Goal: Information Seeking & Learning: Learn about a topic

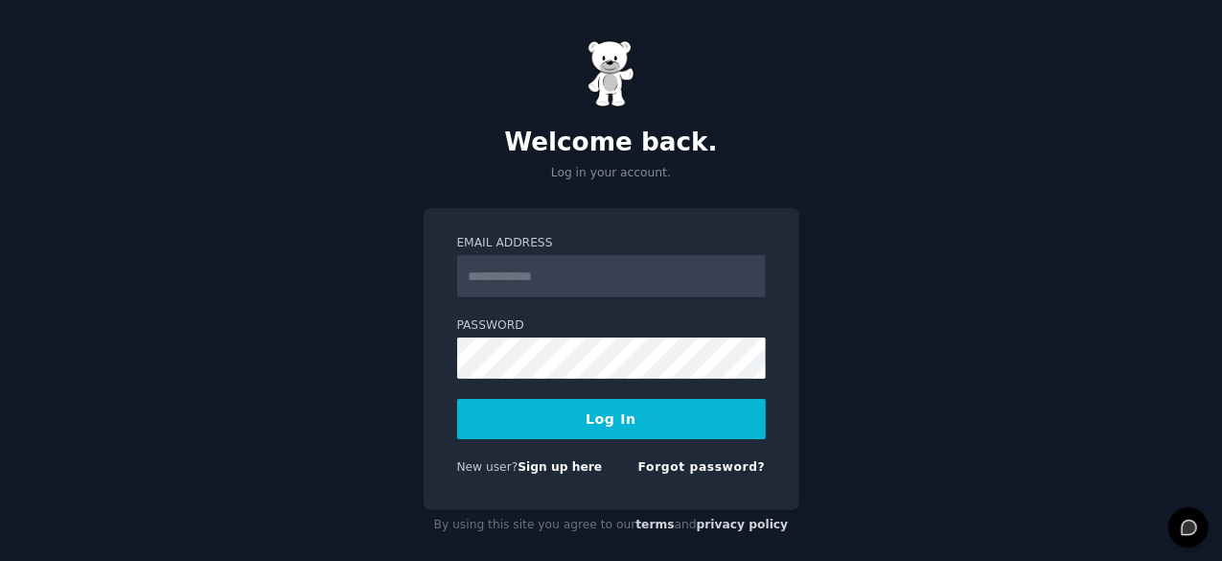
click at [524, 273] on input "Email Address" at bounding box center [611, 276] width 309 height 42
type input "**********"
click at [585, 417] on button "Log In" at bounding box center [611, 419] width 309 height 40
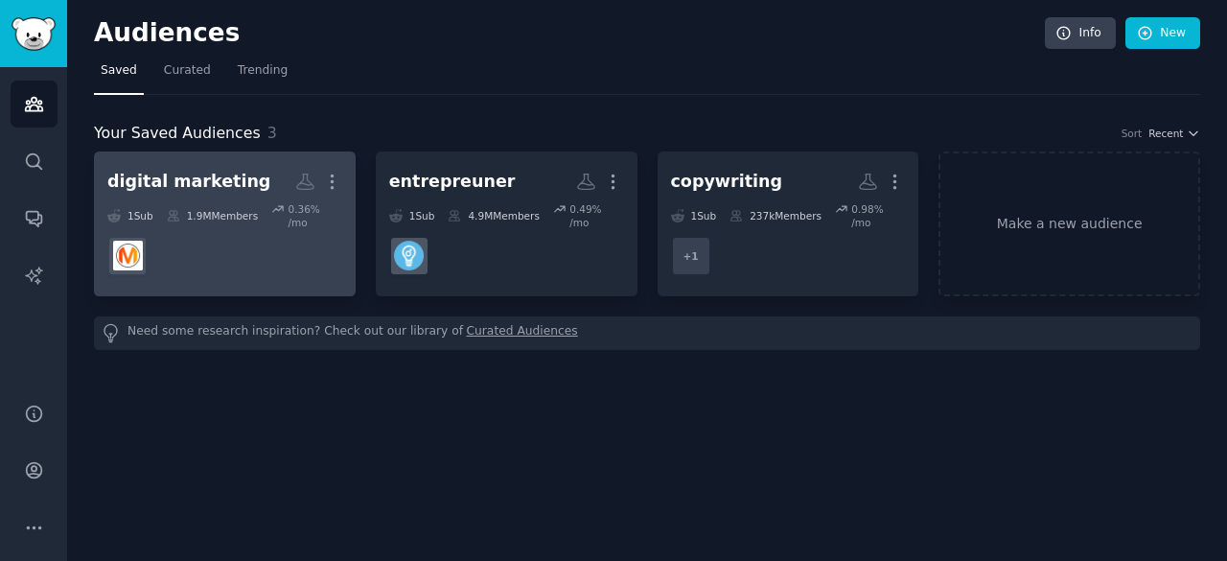
click at [178, 188] on div "digital marketing" at bounding box center [188, 182] width 163 height 24
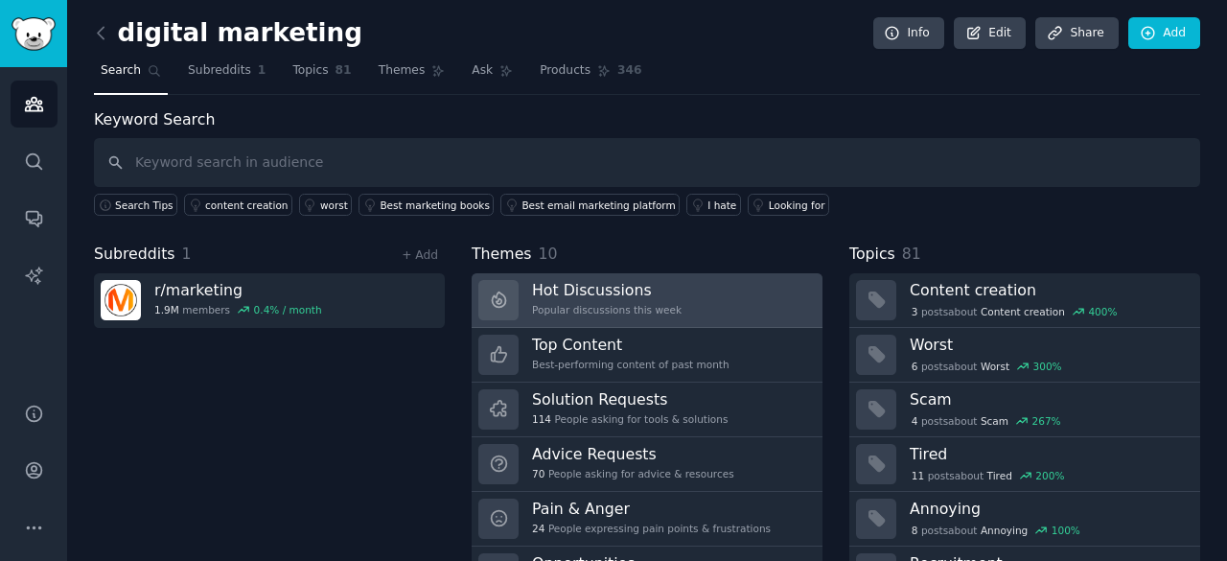
click at [623, 286] on h3 "Hot Discussions" at bounding box center [607, 290] width 150 height 20
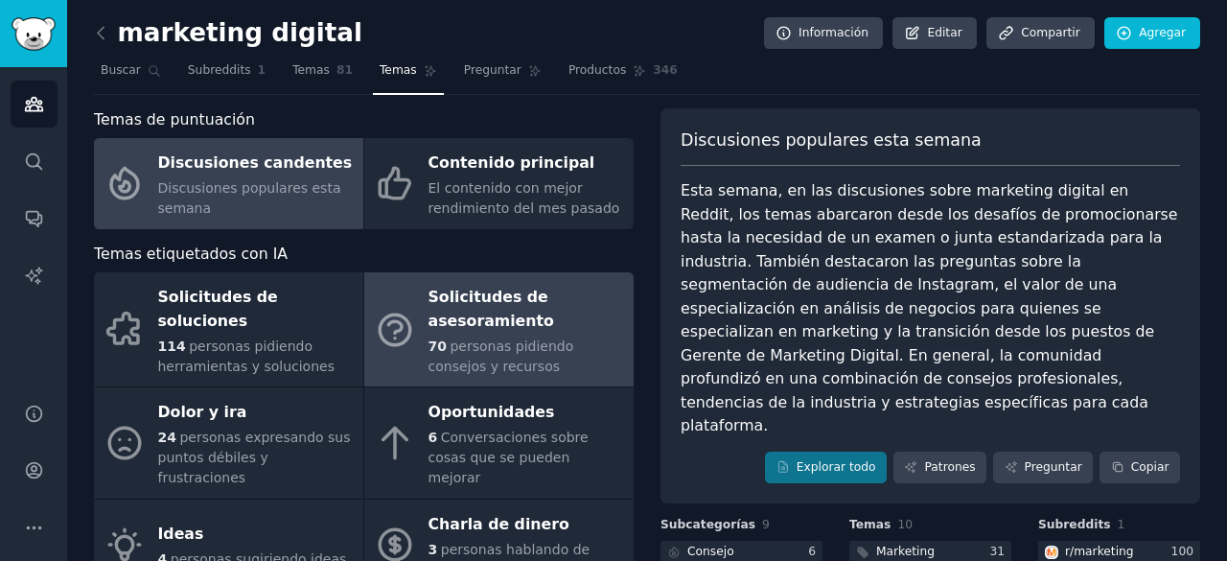
click at [480, 327] on font "Solicitudes de asesoramiento" at bounding box center [491, 309] width 126 height 42
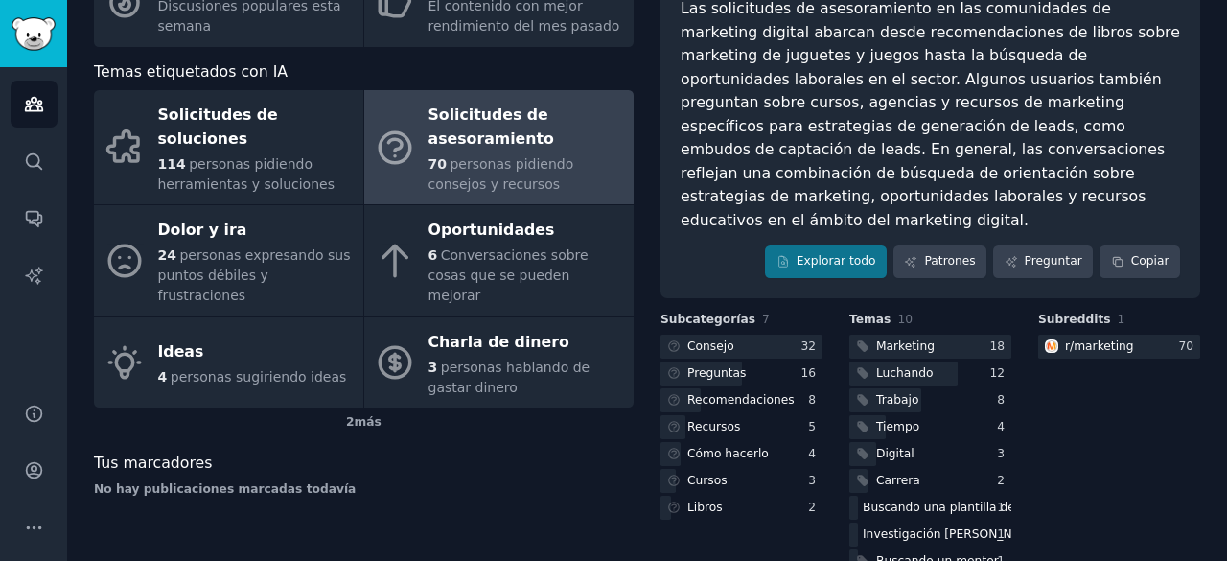
scroll to position [225, 0]
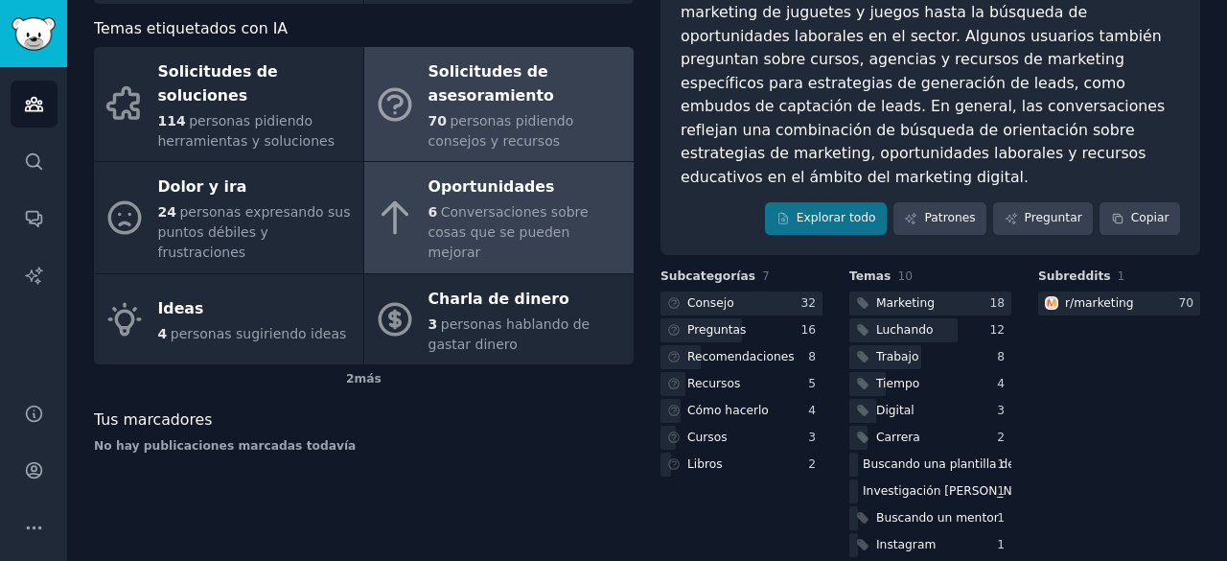
click at [500, 200] on div "Oportunidades" at bounding box center [526, 188] width 196 height 31
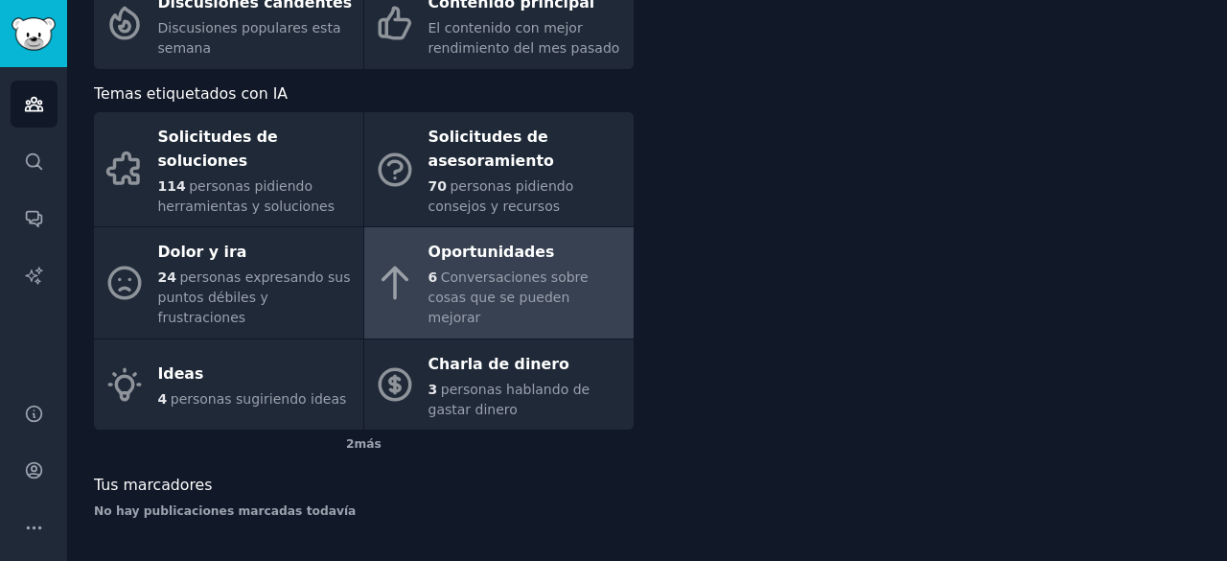
scroll to position [138, 0]
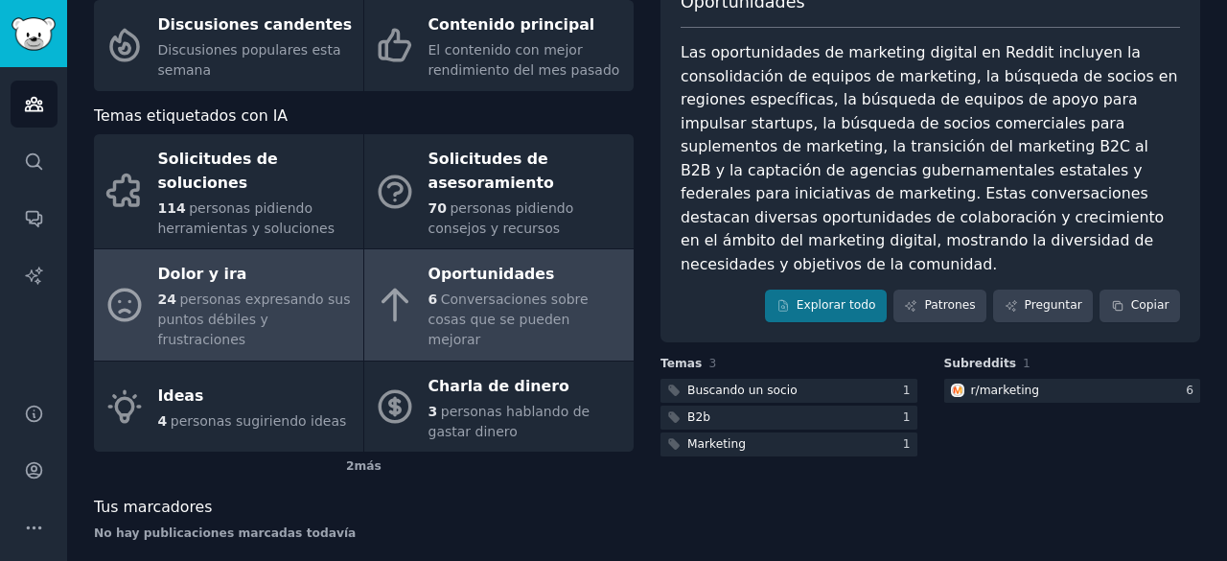
click at [173, 291] on font "24" at bounding box center [167, 298] width 18 height 15
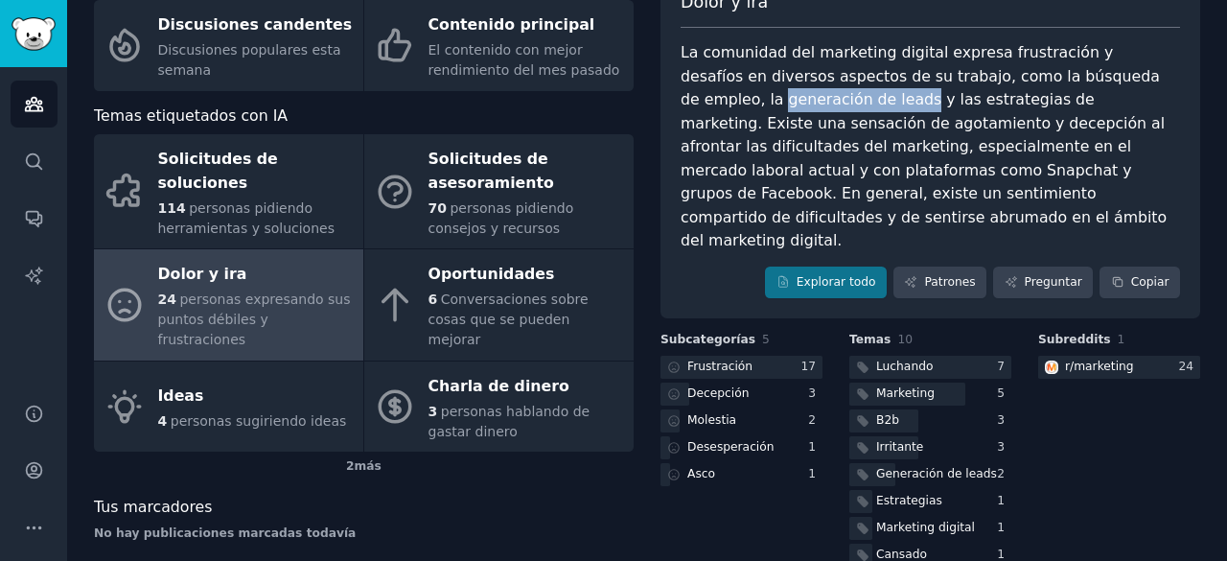
drag, startPoint x: 681, startPoint y: 99, endPoint x: 809, endPoint y: 99, distance: 127.5
click at [809, 99] on font "La comunidad del marketing digital expresa frustración y desafíos en diversos a…" at bounding box center [925, 146] width 491 height 206
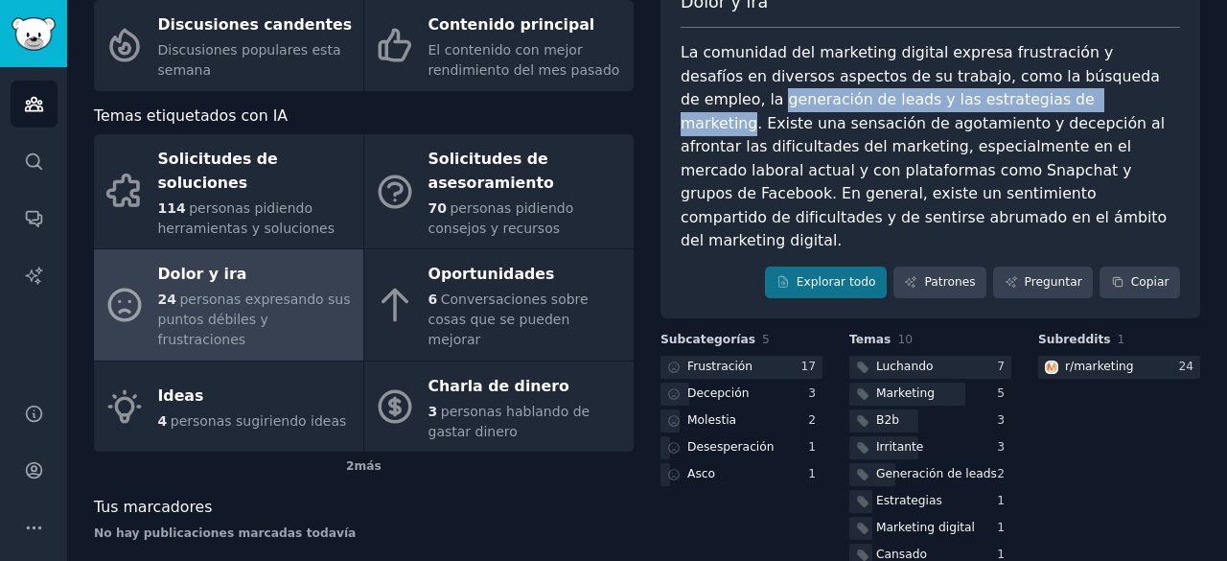
drag, startPoint x: 1014, startPoint y: 97, endPoint x: 675, endPoint y: 103, distance: 339.3
click at [675, 103] on div "Dolor y ira La comunidad del marketing digital expresa frustración y desafíos e…" at bounding box center [930, 144] width 540 height 349
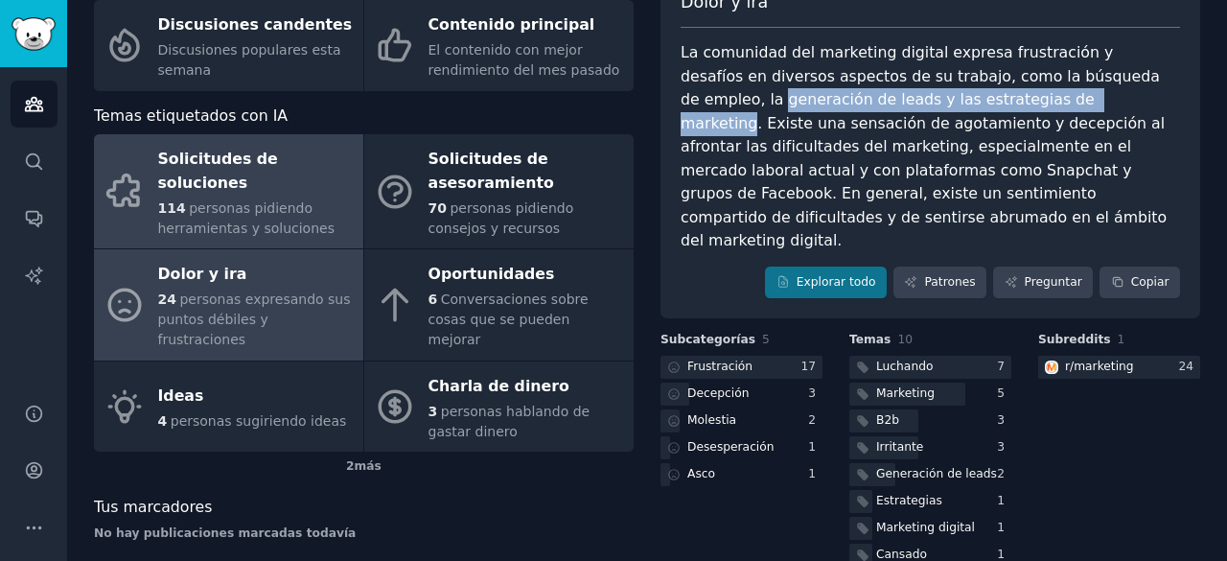
click at [249, 183] on div "Solicitudes de soluciones" at bounding box center [256, 172] width 196 height 54
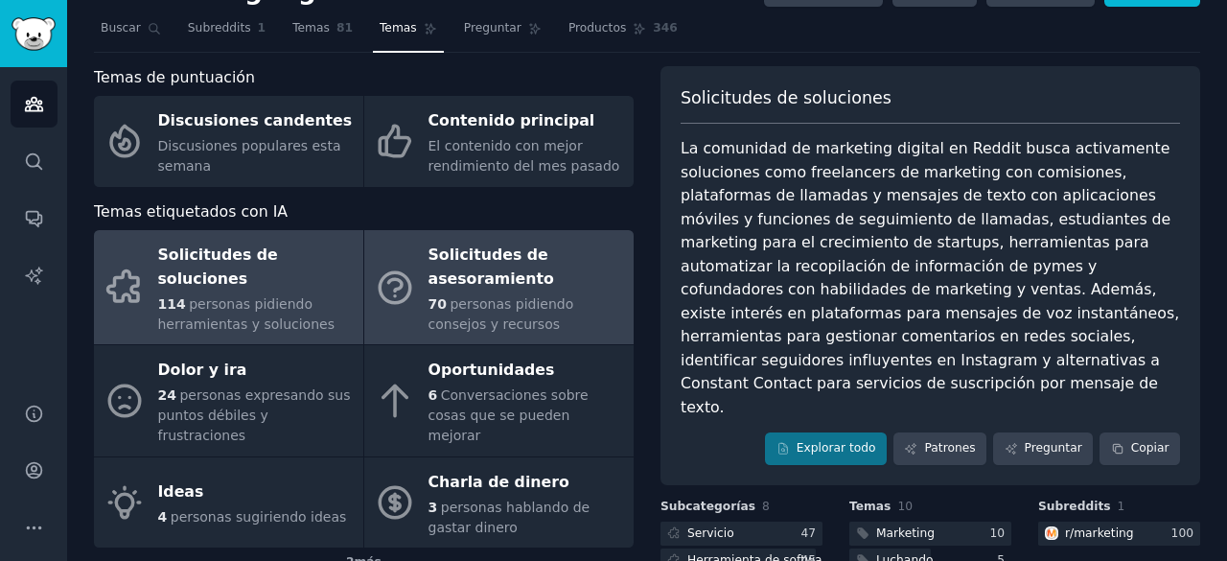
scroll to position [138, 0]
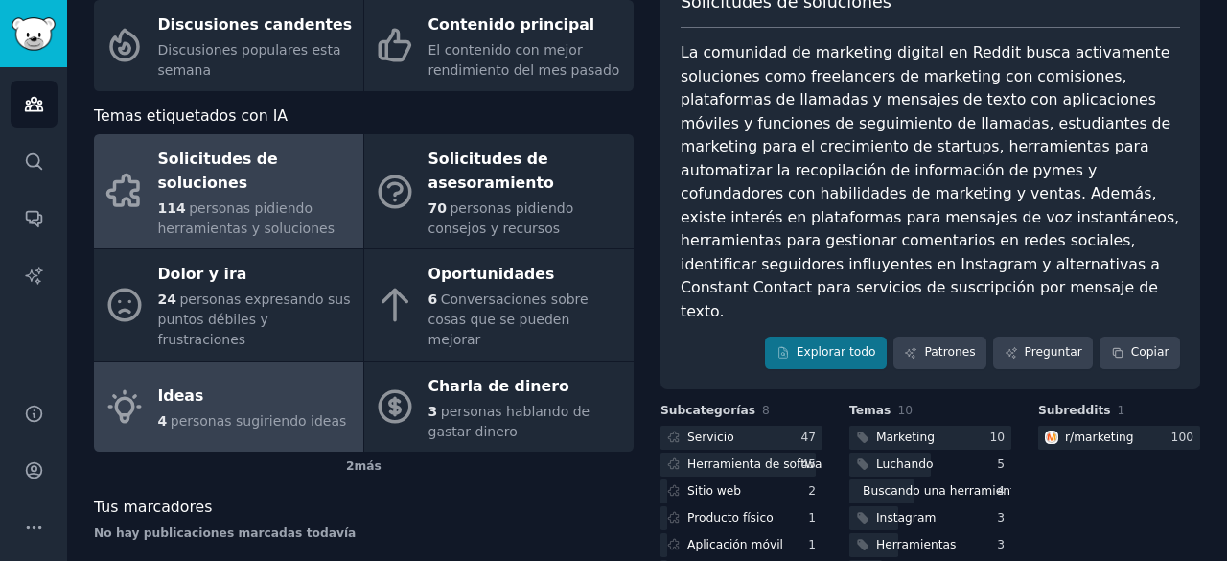
click at [299, 386] on div "Ideas" at bounding box center [252, 396] width 189 height 31
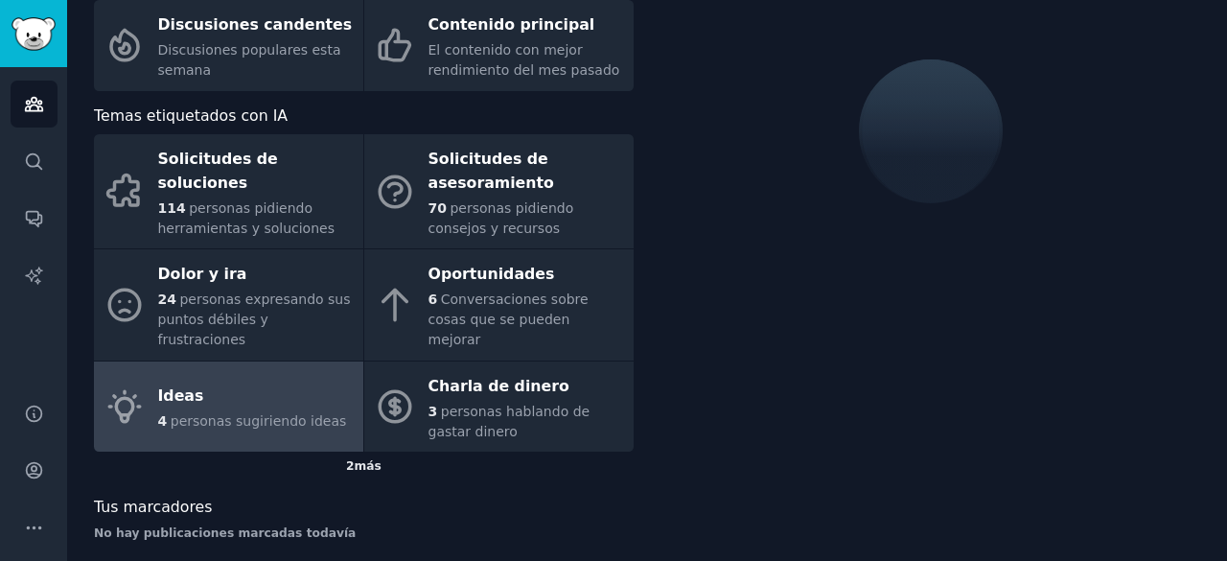
click at [358, 459] on font "más" at bounding box center [368, 465] width 27 height 13
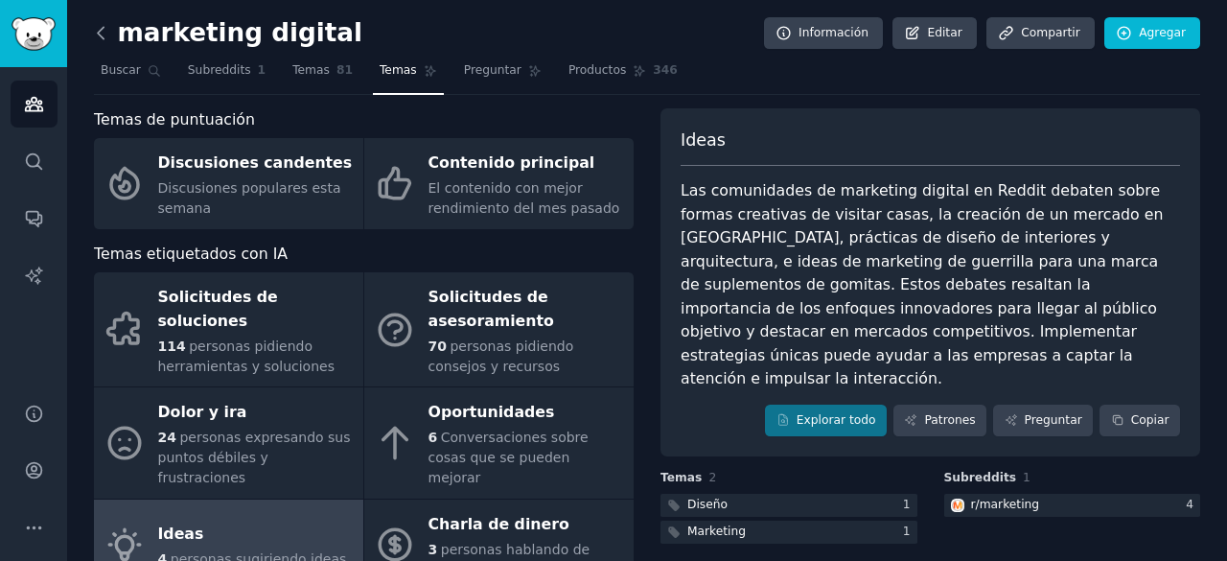
click at [108, 31] on icon at bounding box center [101, 33] width 20 height 20
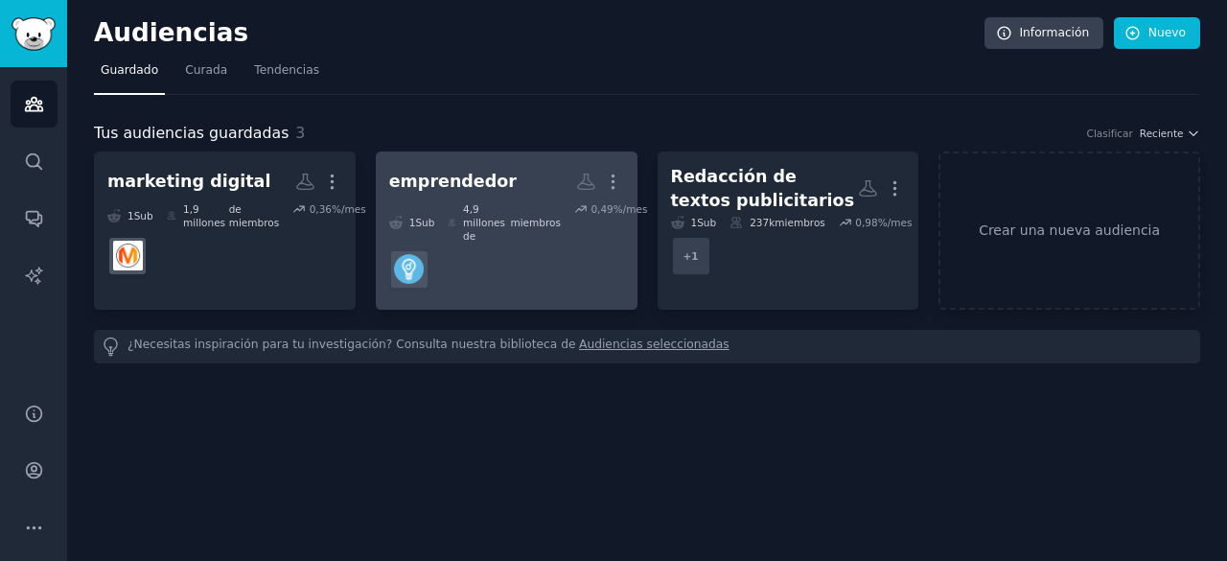
click at [475, 184] on font "emprendedor" at bounding box center [452, 181] width 127 height 19
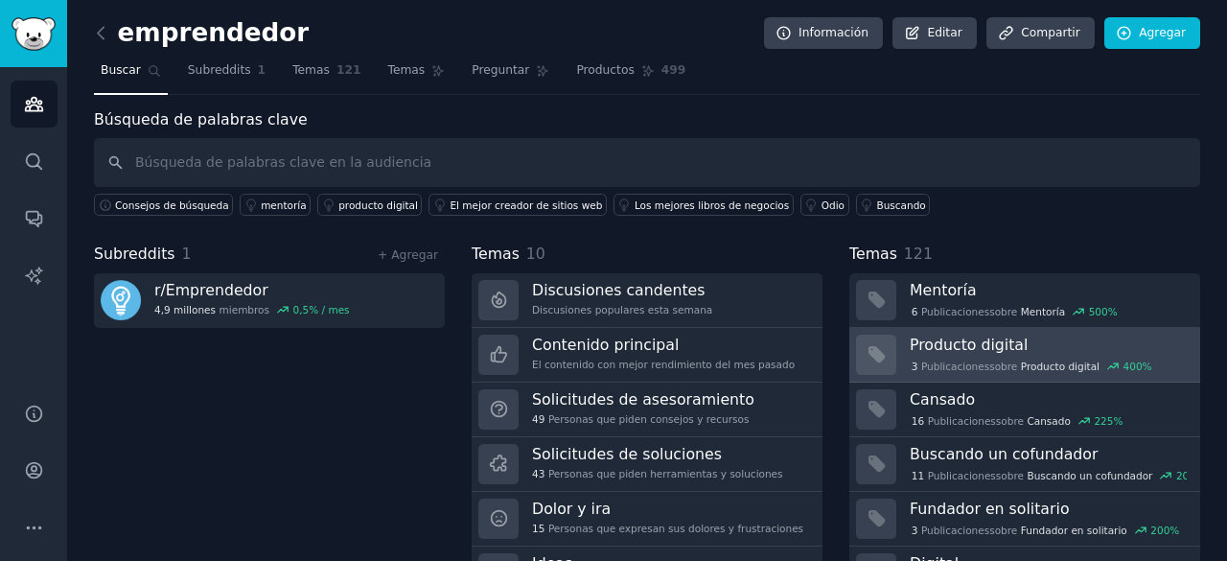
click at [961, 346] on font "Producto digital" at bounding box center [968, 344] width 118 height 18
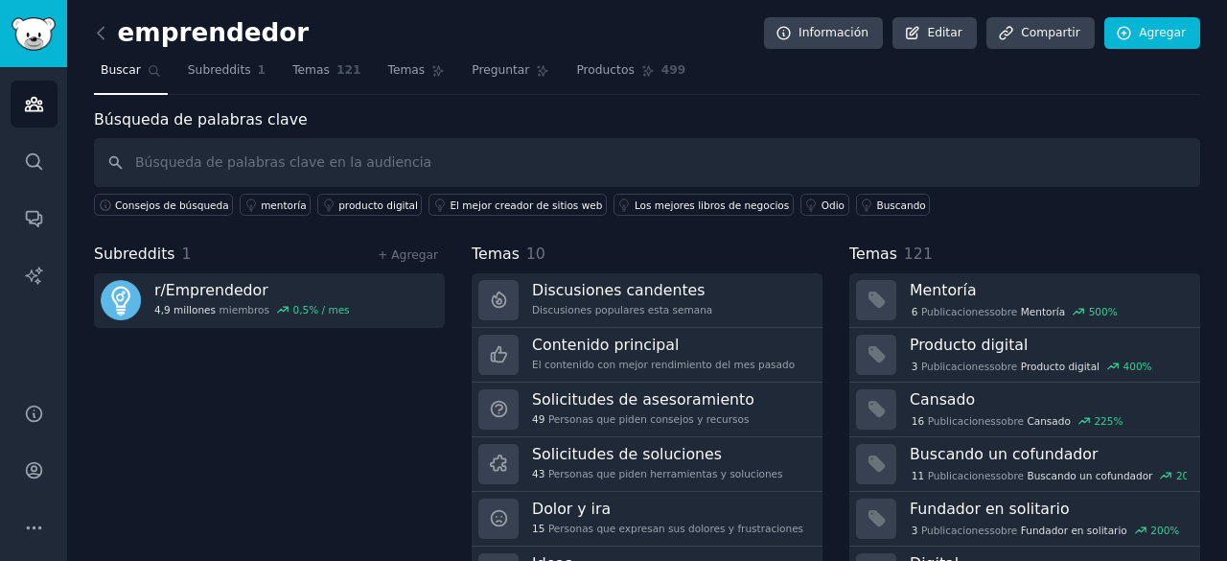
scroll to position [96, 0]
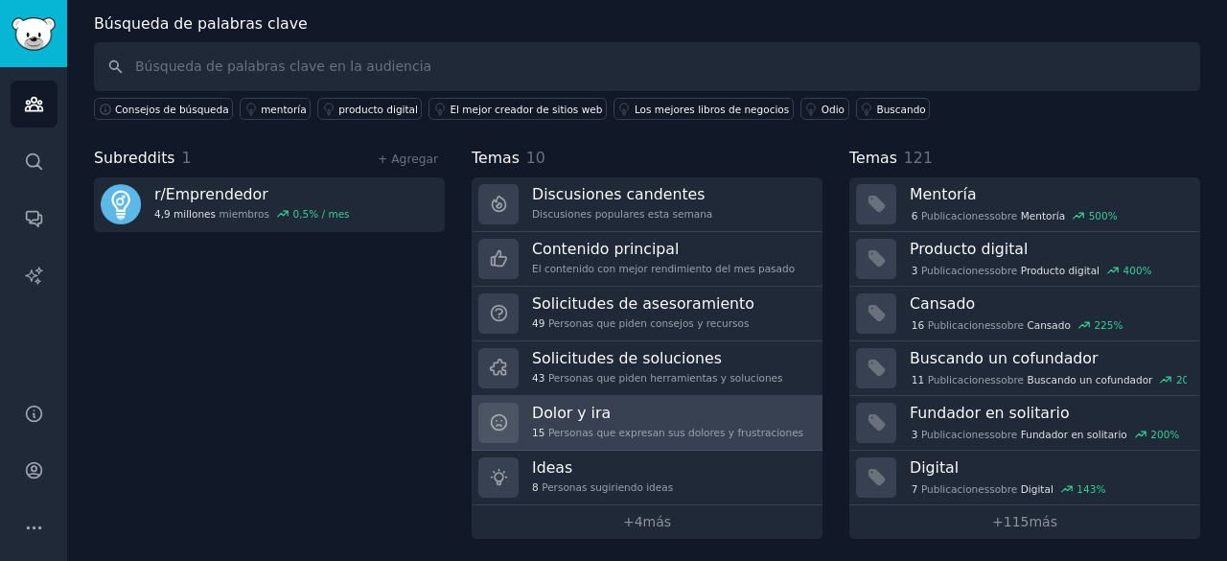
click at [697, 434] on font "Personas que expresan sus dolores y frustraciones" at bounding box center [675, 432] width 255 height 12
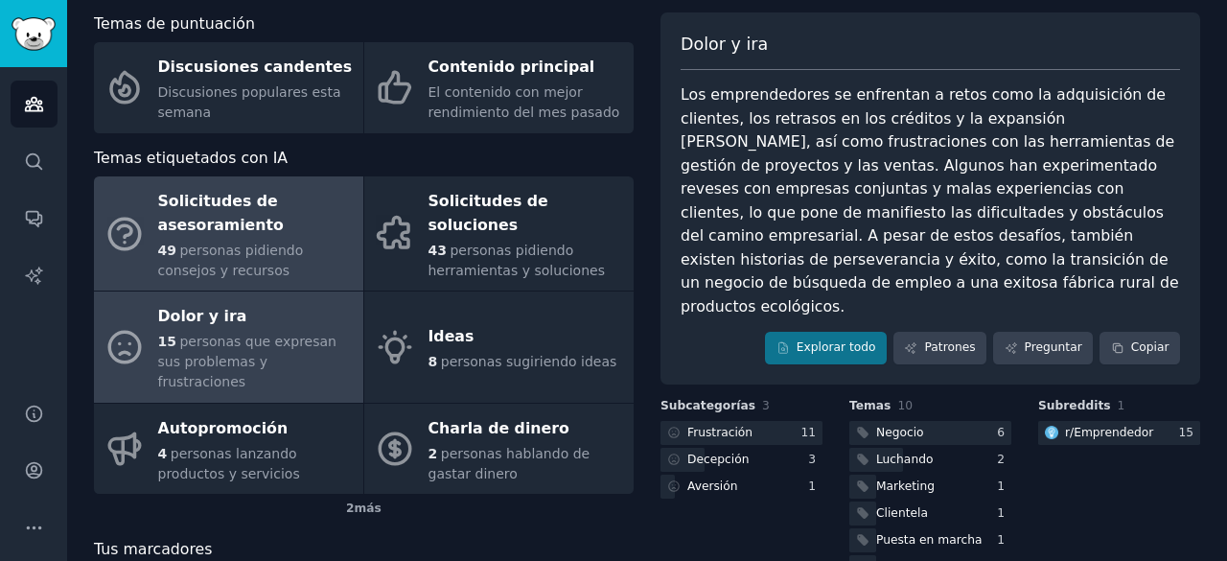
click at [278, 225] on font "Solicitudes de asesoramiento" at bounding box center [256, 213] width 196 height 47
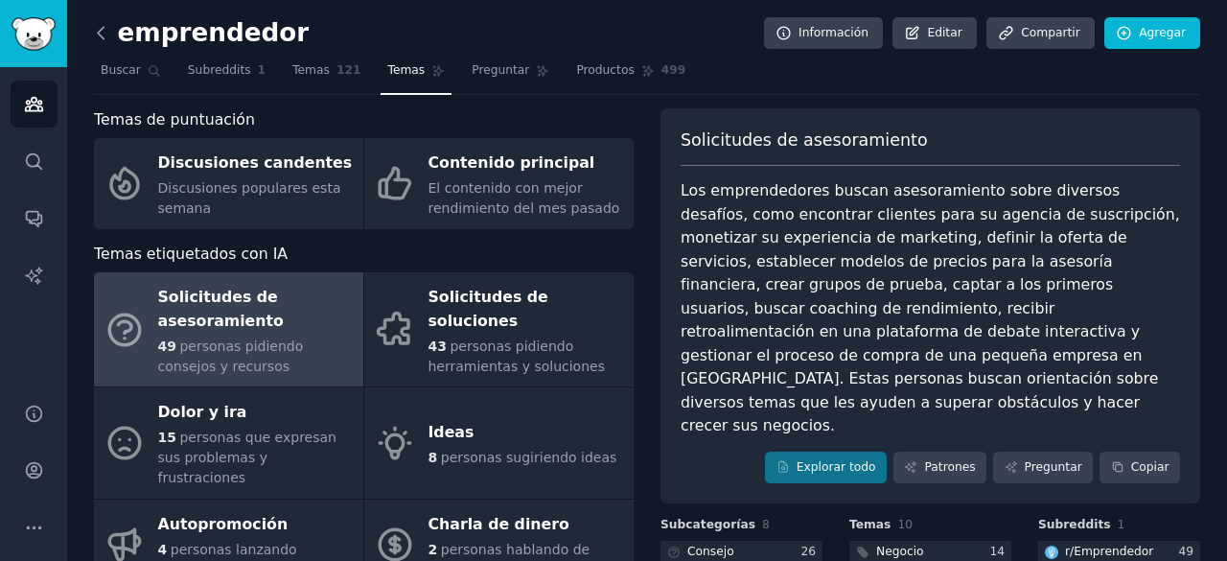
click at [108, 31] on icon at bounding box center [101, 33] width 20 height 20
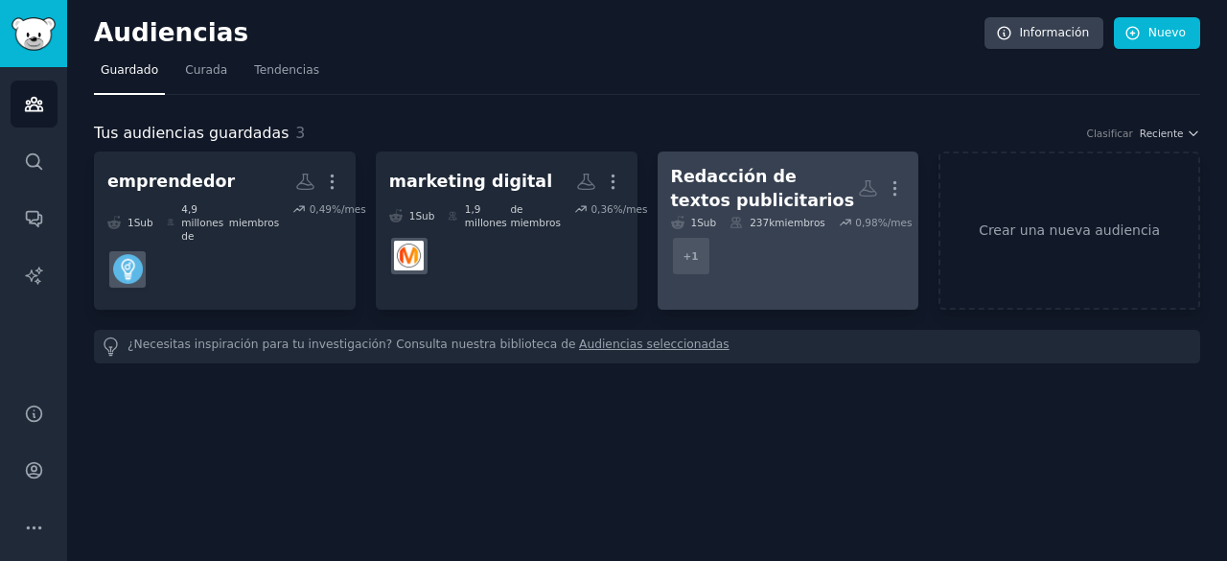
click at [761, 187] on font "Redacción de textos publicitarios" at bounding box center [763, 188] width 184 height 43
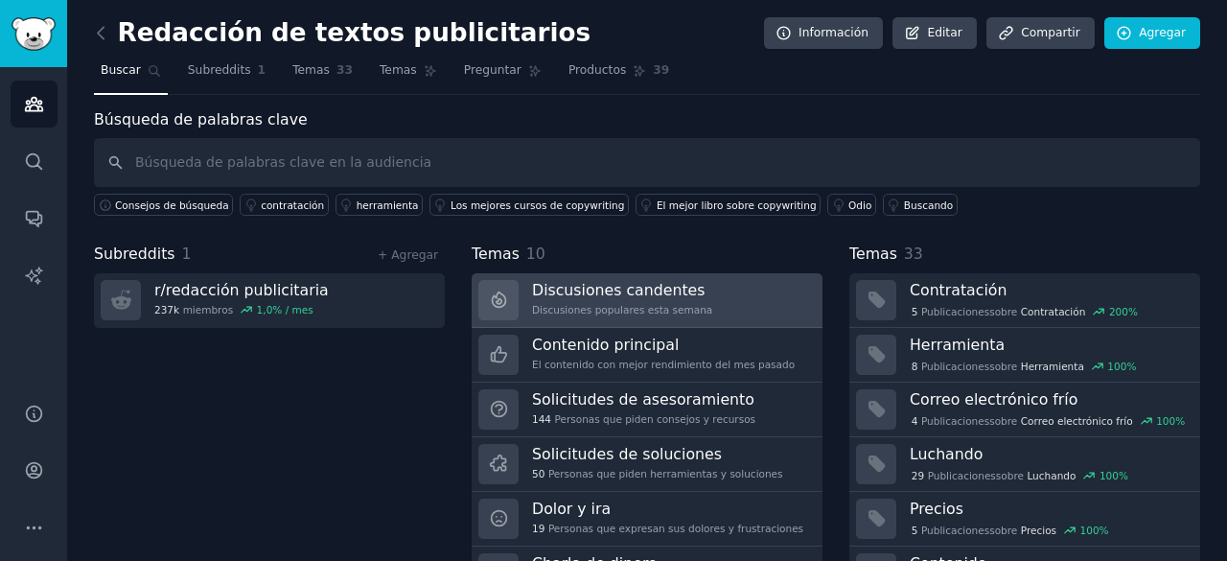
click at [656, 281] on font "Discusiones candentes" at bounding box center [618, 290] width 173 height 18
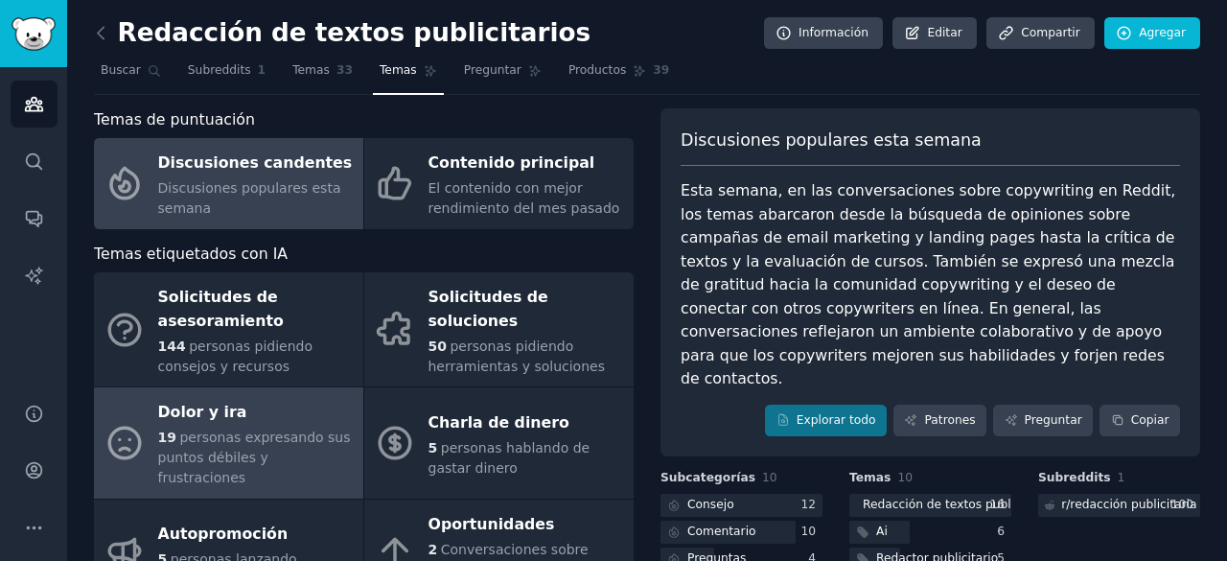
click at [294, 423] on div "Dolor y ira" at bounding box center [256, 413] width 196 height 31
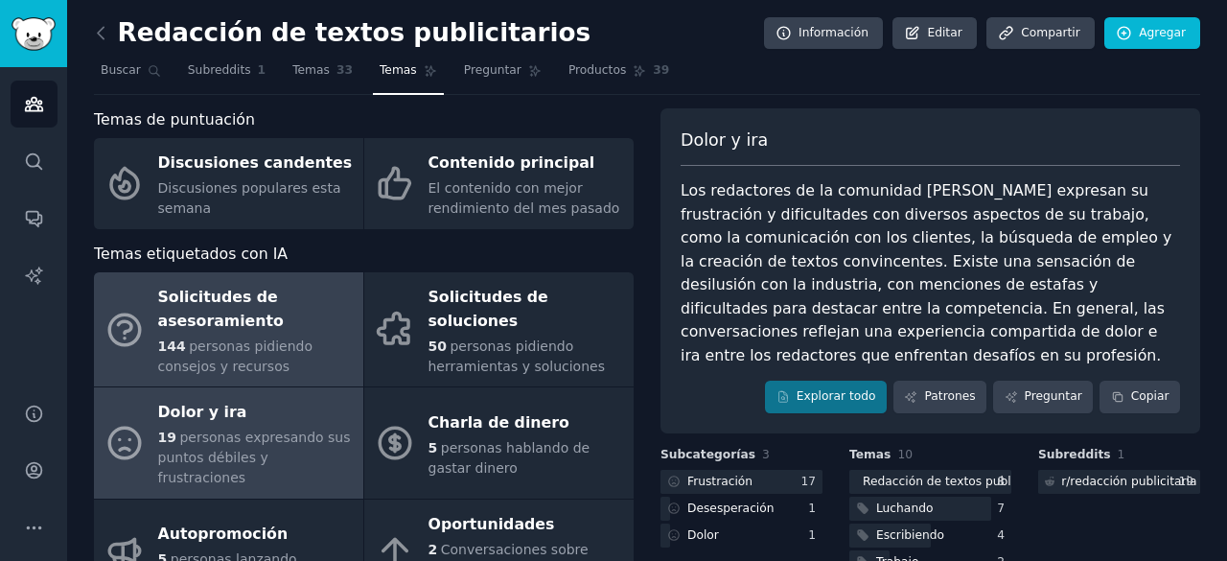
click at [290, 317] on font "Solicitudes de asesoramiento" at bounding box center [256, 309] width 196 height 47
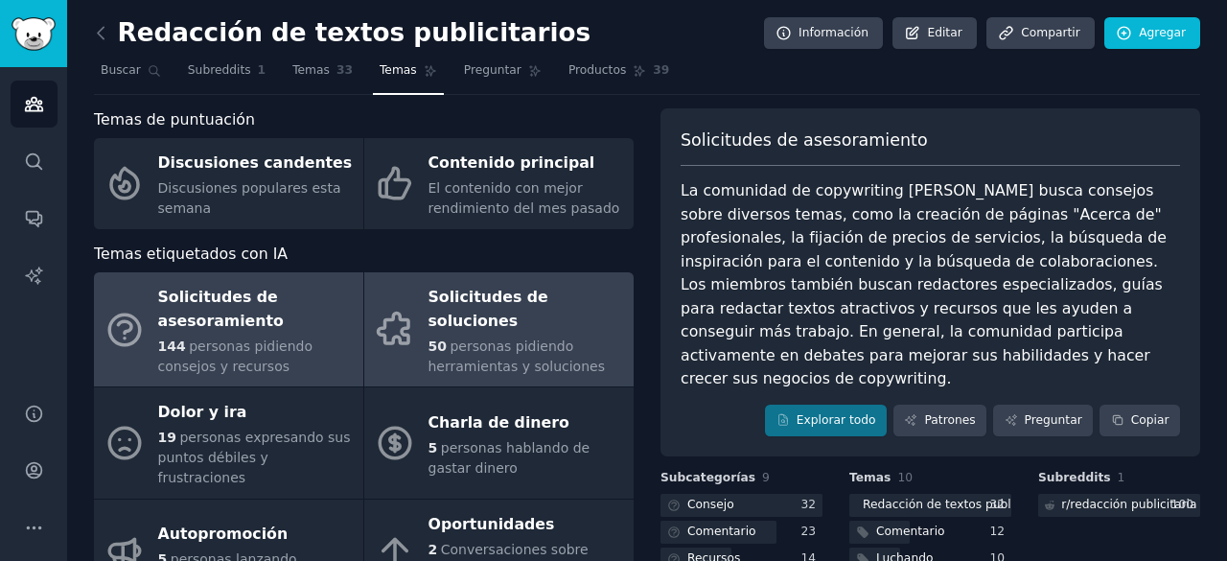
click at [429, 319] on font "Solicitudes de soluciones" at bounding box center [526, 309] width 196 height 47
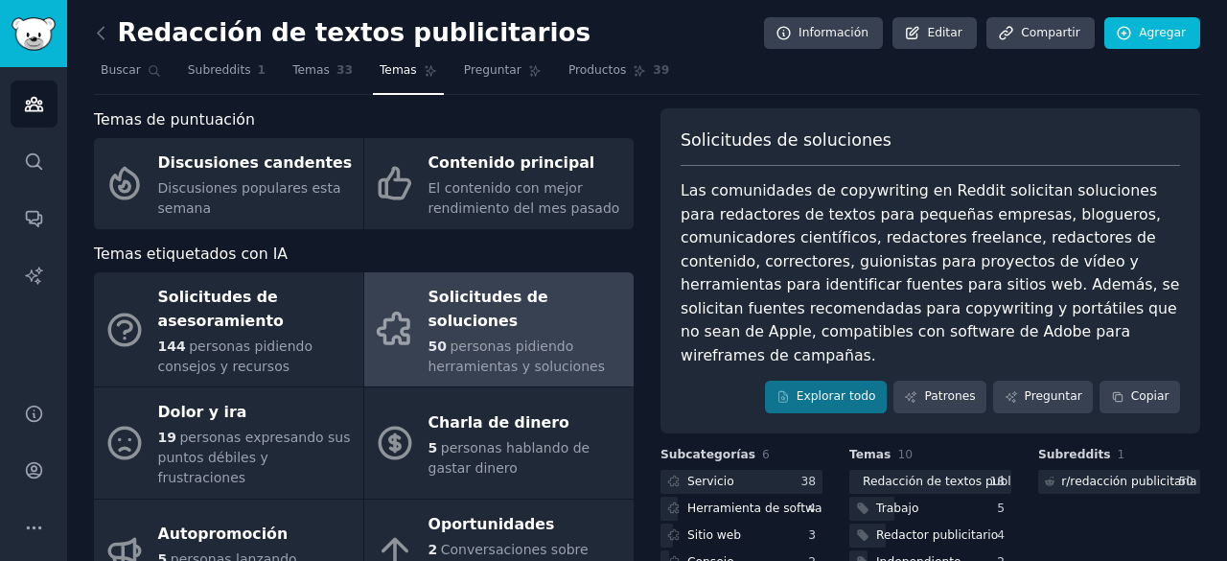
click at [102, 20] on link at bounding box center [106, 33] width 24 height 31
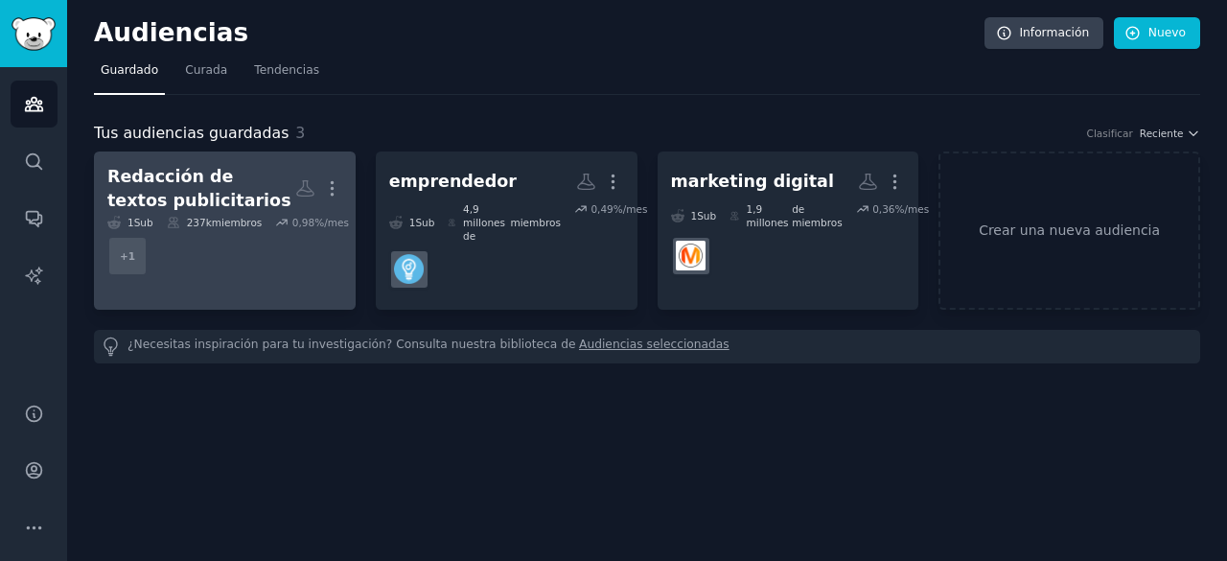
click at [164, 193] on font "Redacción de textos publicitarios" at bounding box center [199, 188] width 184 height 43
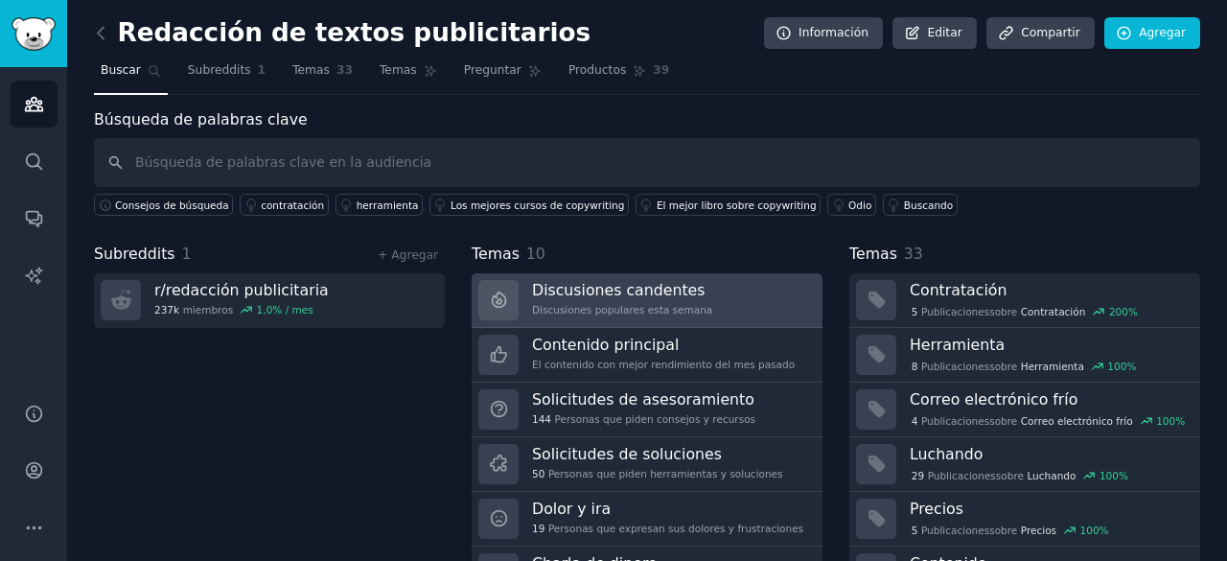
click at [615, 290] on font "Discusiones candentes" at bounding box center [618, 290] width 173 height 18
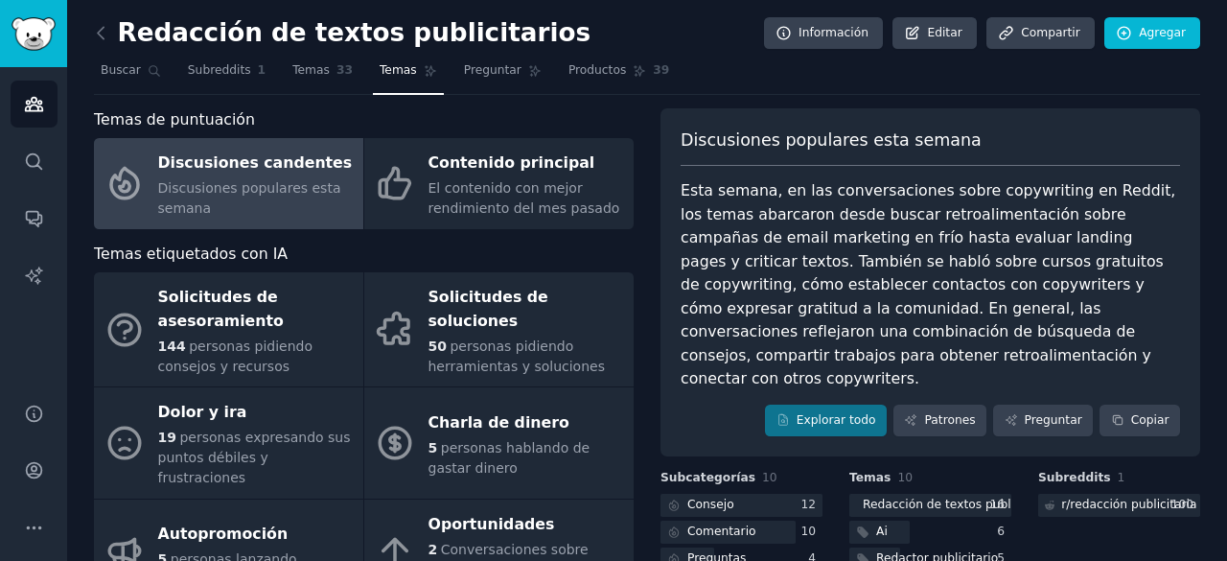
click at [93, 30] on div "Redacción de textos publicitarios Información Editar Compartir Agregar Buscar S…" at bounding box center [647, 394] width 1160 height 789
click at [102, 30] on icon at bounding box center [101, 33] width 20 height 20
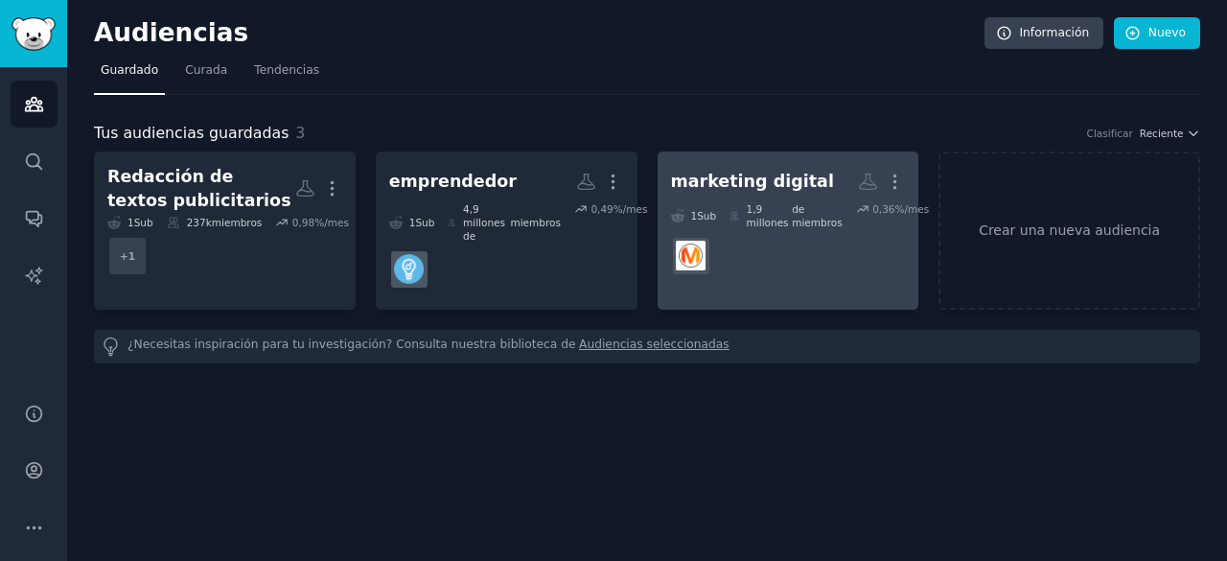
click at [729, 185] on font "marketing digital" at bounding box center [752, 181] width 163 height 19
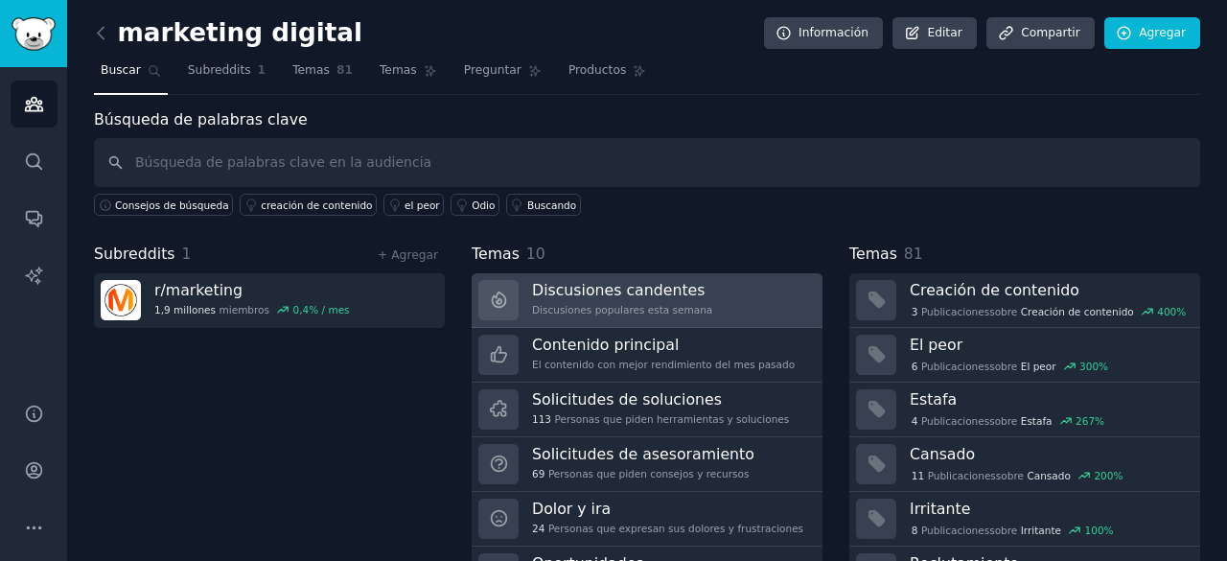
click at [592, 281] on font "Discusiones candentes" at bounding box center [618, 290] width 173 height 18
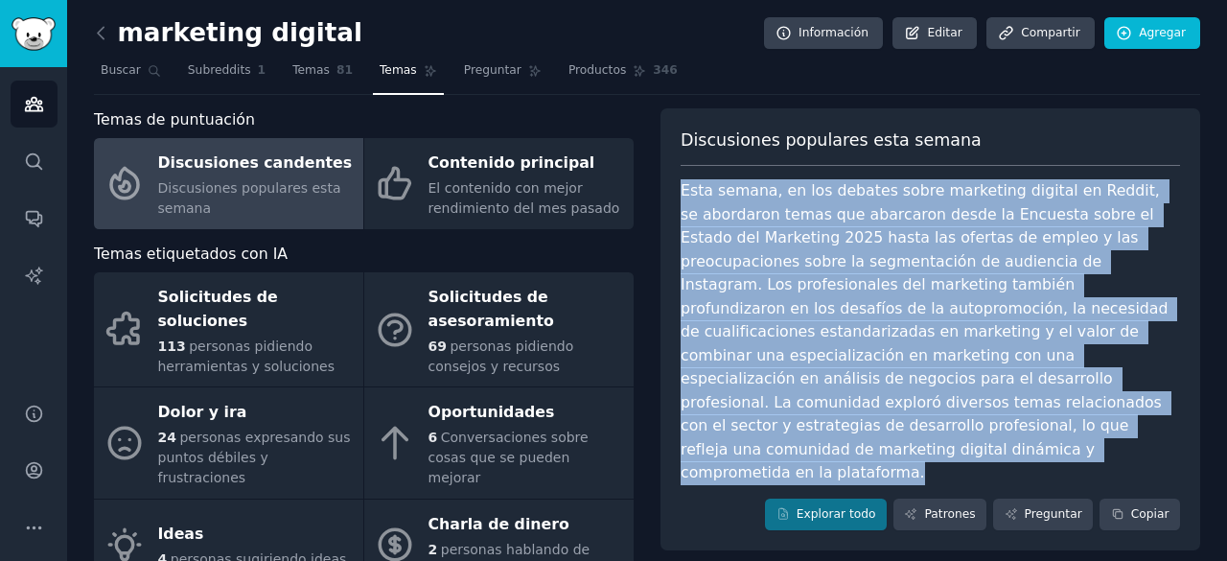
drag, startPoint x: 794, startPoint y: 428, endPoint x: 678, endPoint y: 188, distance: 267.0
click at [677, 189] on div "Discusiones populares esta semana Esta semana, en los debates sobre marketing d…" at bounding box center [930, 329] width 540 height 443
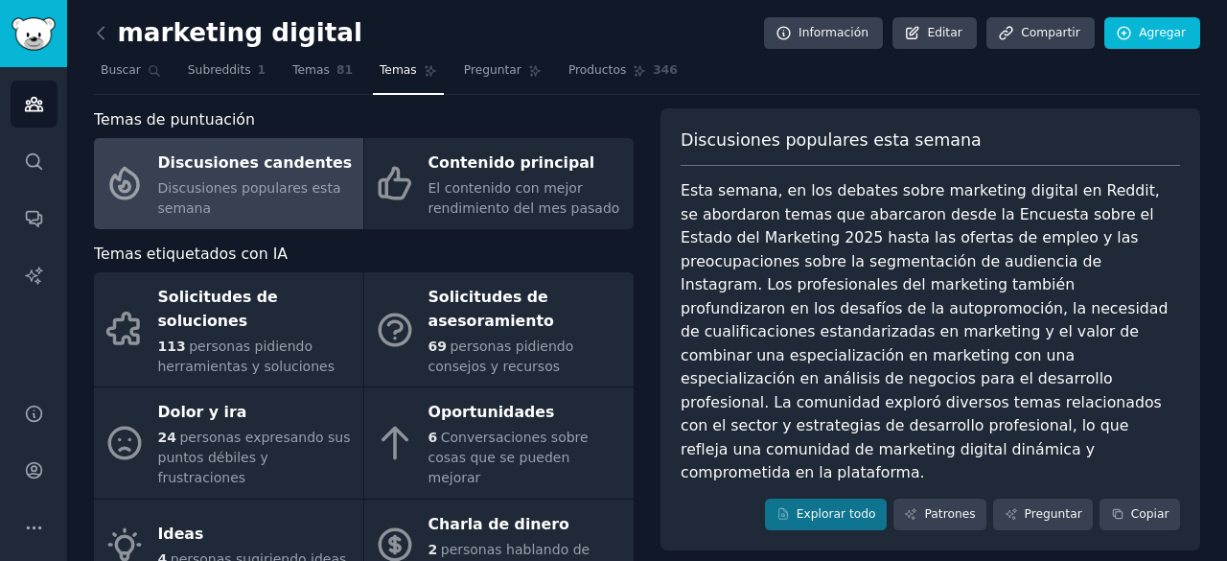
click at [680, 130] on font "Discusiones populares esta semana" at bounding box center [830, 139] width 301 height 19
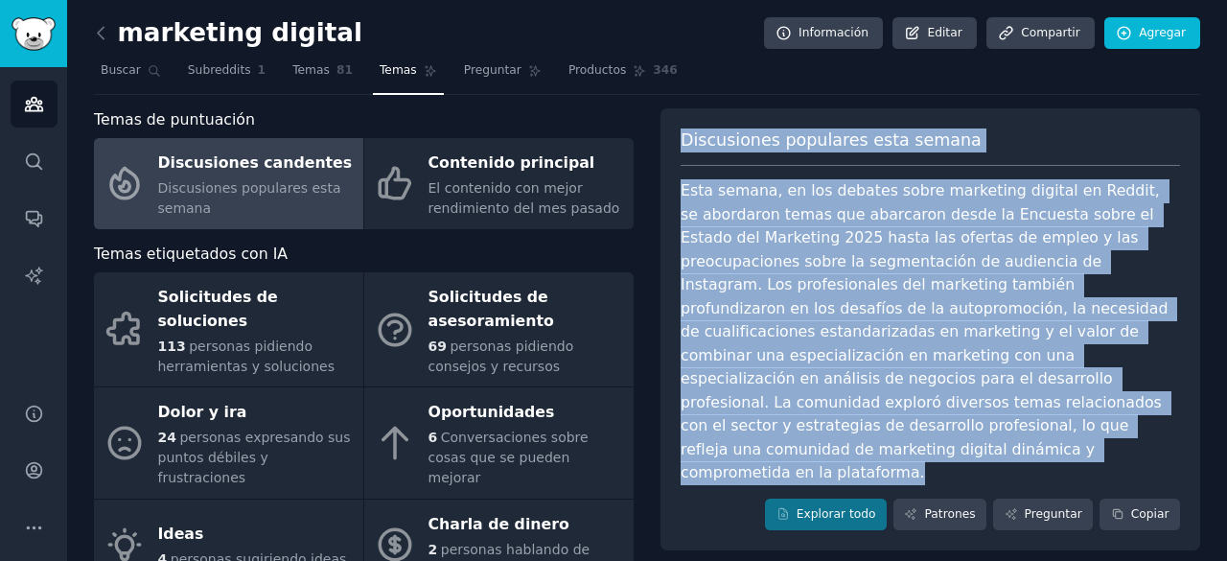
drag, startPoint x: 681, startPoint y: 127, endPoint x: 800, endPoint y: 430, distance: 325.3
click at [800, 430] on div "Discusiones populares esta semana Esta semana, en los debates sobre marketing d…" at bounding box center [930, 329] width 540 height 443
copy div "Discusiones populares esta semana Esta semana, en los debates sobre marketing d…"
